Goal: Find contact information: Find contact information

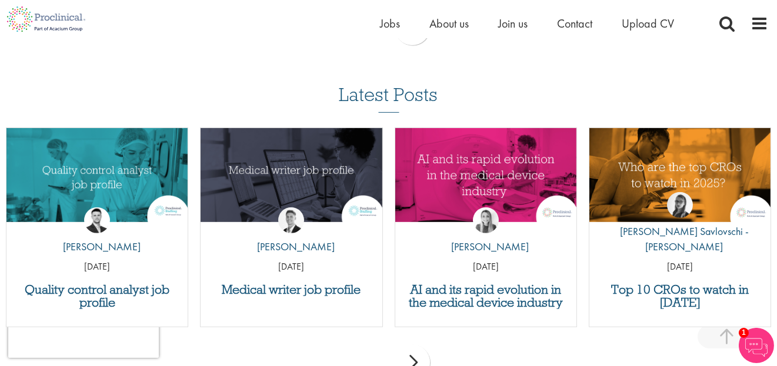
scroll to position [3295, 0]
click at [565, 28] on span "Contact" at bounding box center [574, 23] width 35 height 15
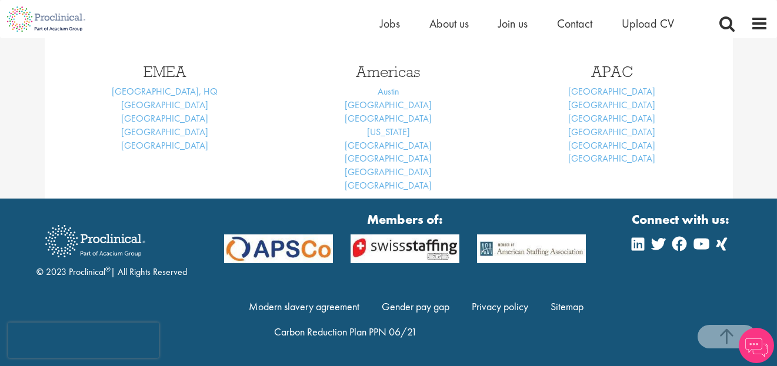
scroll to position [552, 0]
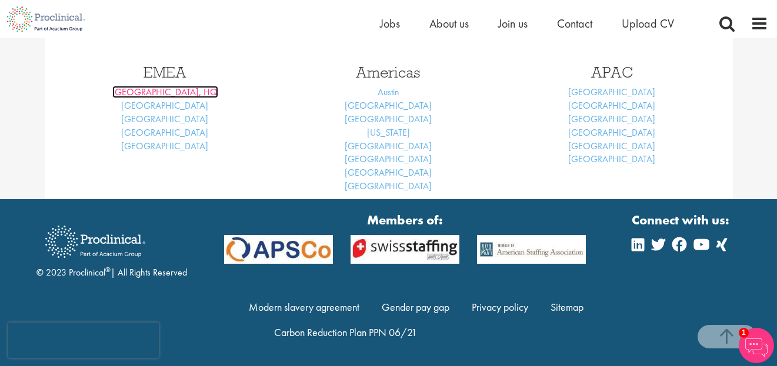
click at [181, 88] on link "[GEOGRAPHIC_DATA], HQ" at bounding box center [165, 92] width 106 height 12
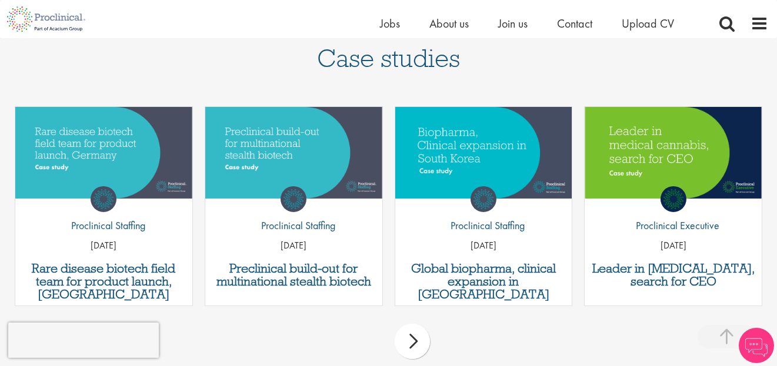
scroll to position [1045, 0]
